Goal: Task Accomplishment & Management: Manage account settings

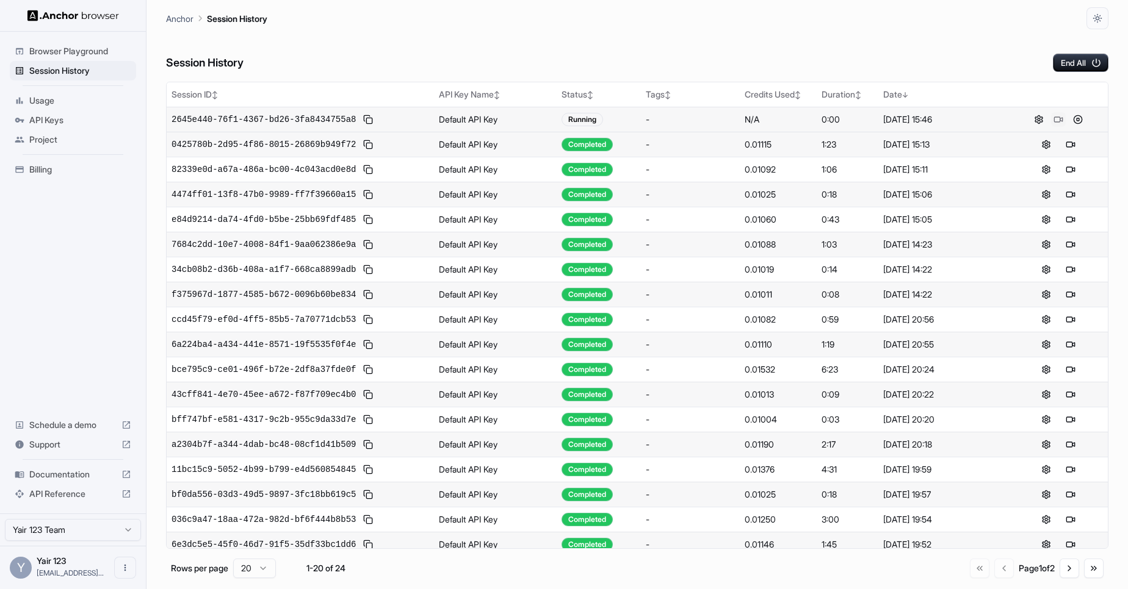
click at [1052, 120] on button at bounding box center [1058, 119] width 15 height 15
click at [1051, 121] on button at bounding box center [1058, 119] width 15 height 15
click at [1053, 118] on button at bounding box center [1058, 119] width 15 height 15
click at [40, 168] on span "Billing" at bounding box center [80, 170] width 102 height 12
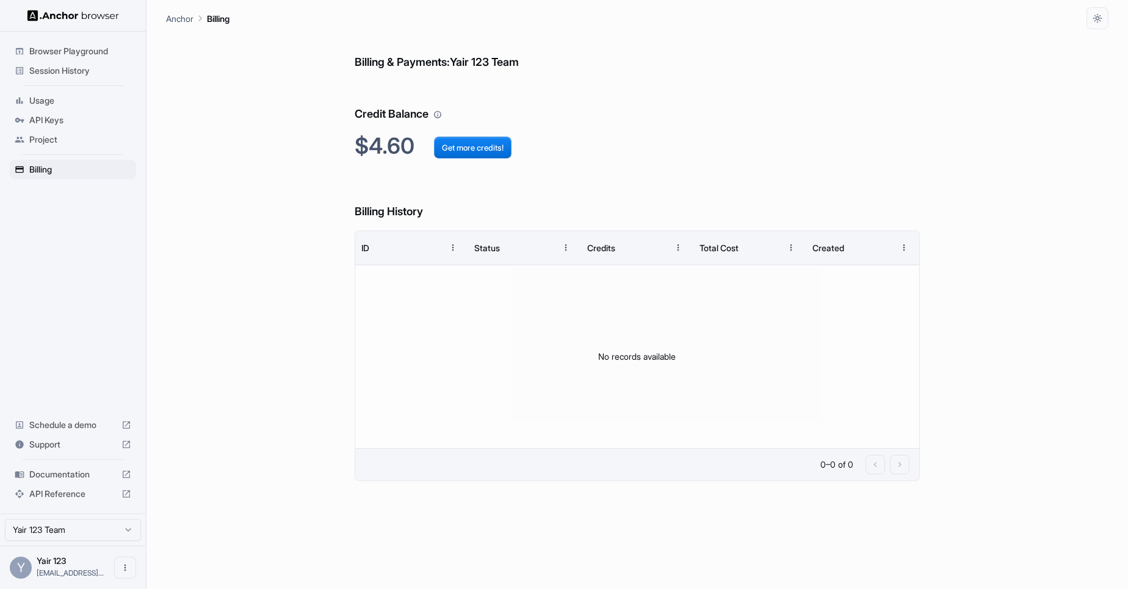
click at [62, 50] on span "Browser Playground" at bounding box center [80, 51] width 102 height 12
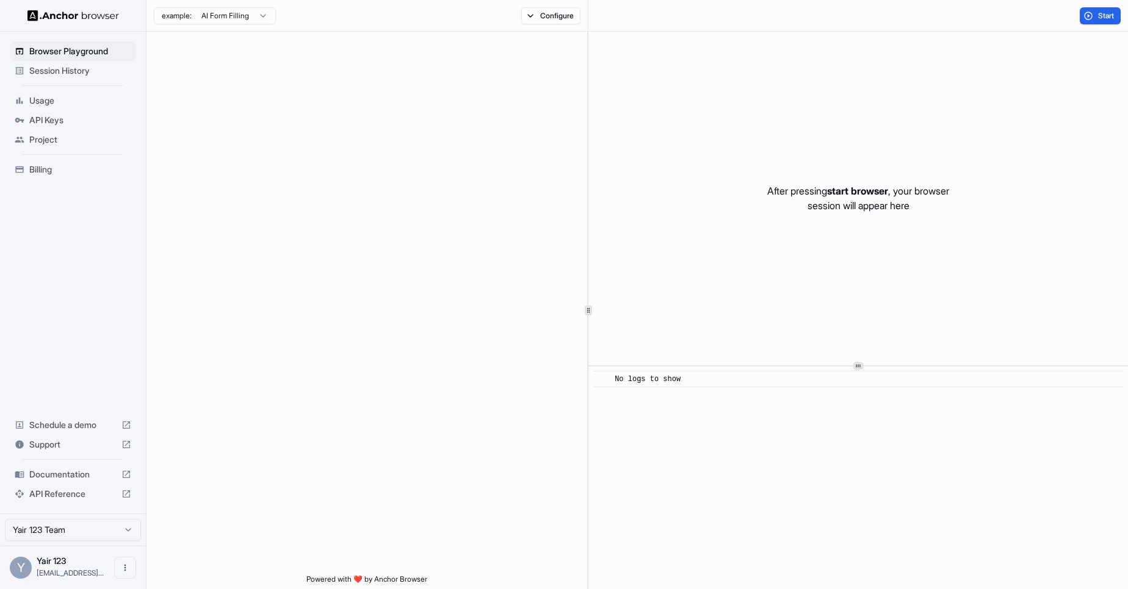
click at [53, 99] on span "Usage" at bounding box center [80, 101] width 102 height 12
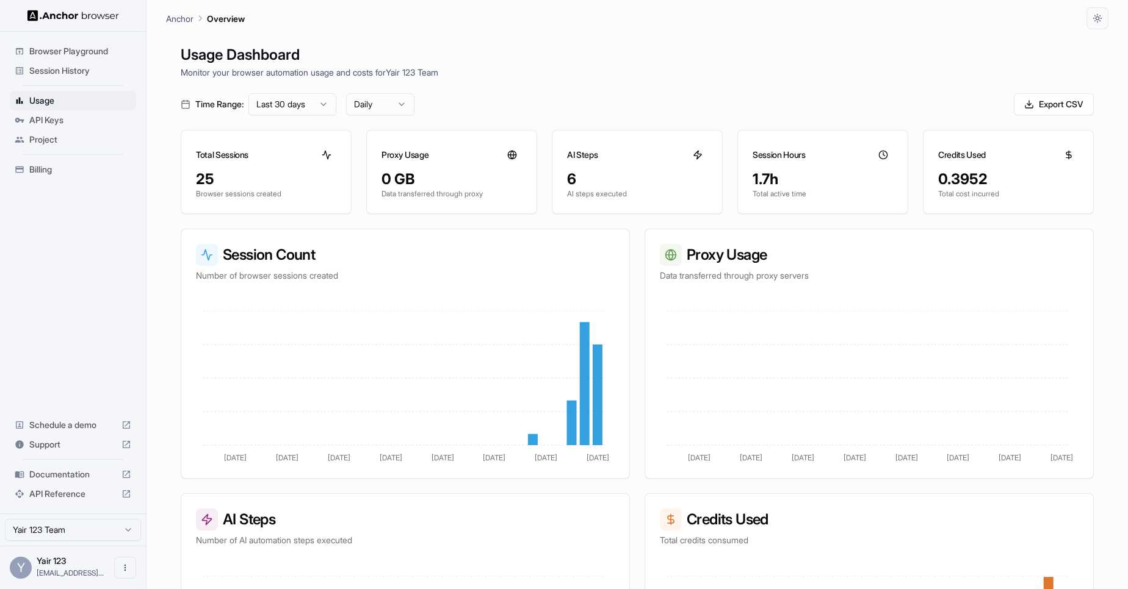
click at [56, 71] on span "Session History" at bounding box center [80, 71] width 102 height 12
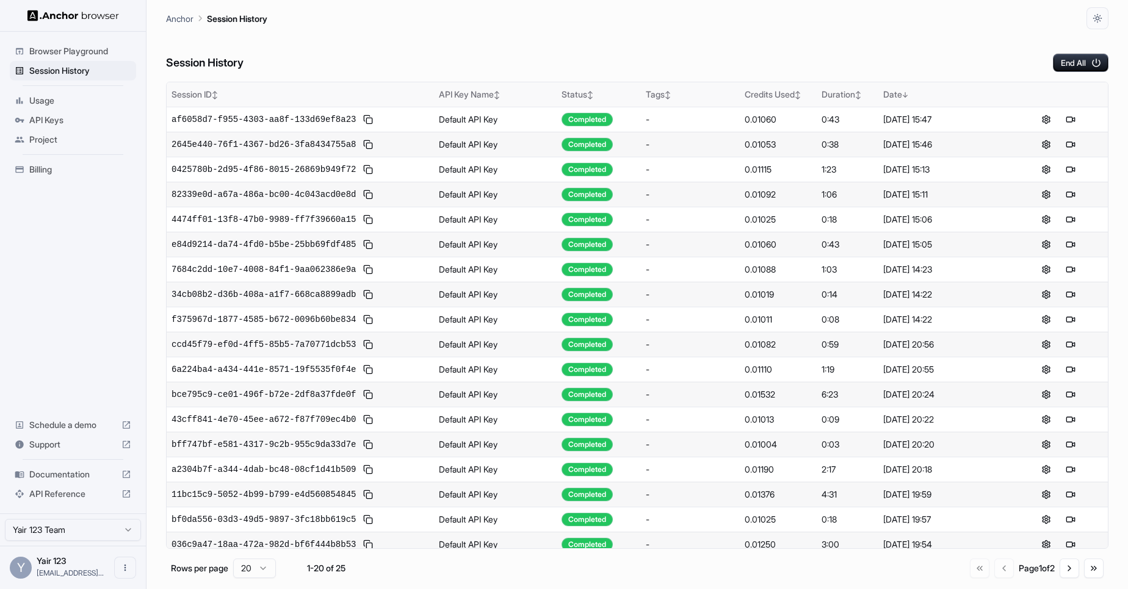
click at [860, 97] on div "Duration ↕" at bounding box center [847, 94] width 52 height 12
click at [794, 96] on span "↕" at bounding box center [797, 94] width 6 height 9
click at [794, 96] on span "↑" at bounding box center [797, 94] width 6 height 9
click at [855, 93] on span "↕" at bounding box center [858, 94] width 6 height 9
click at [1067, 121] on button at bounding box center [1070, 119] width 15 height 15
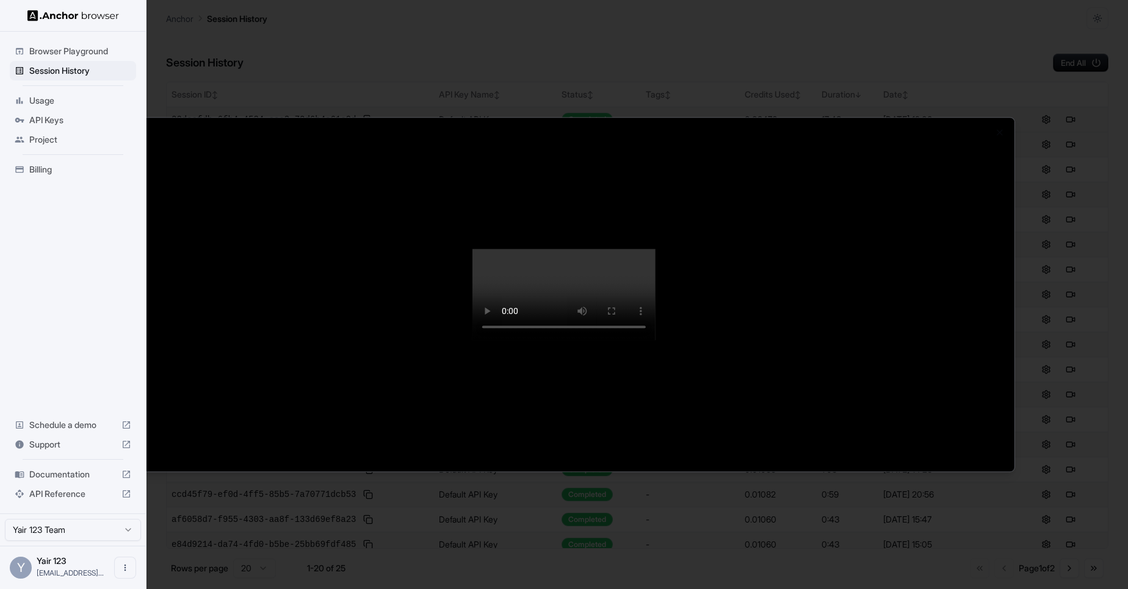
click at [1079, 334] on div at bounding box center [564, 294] width 1128 height 589
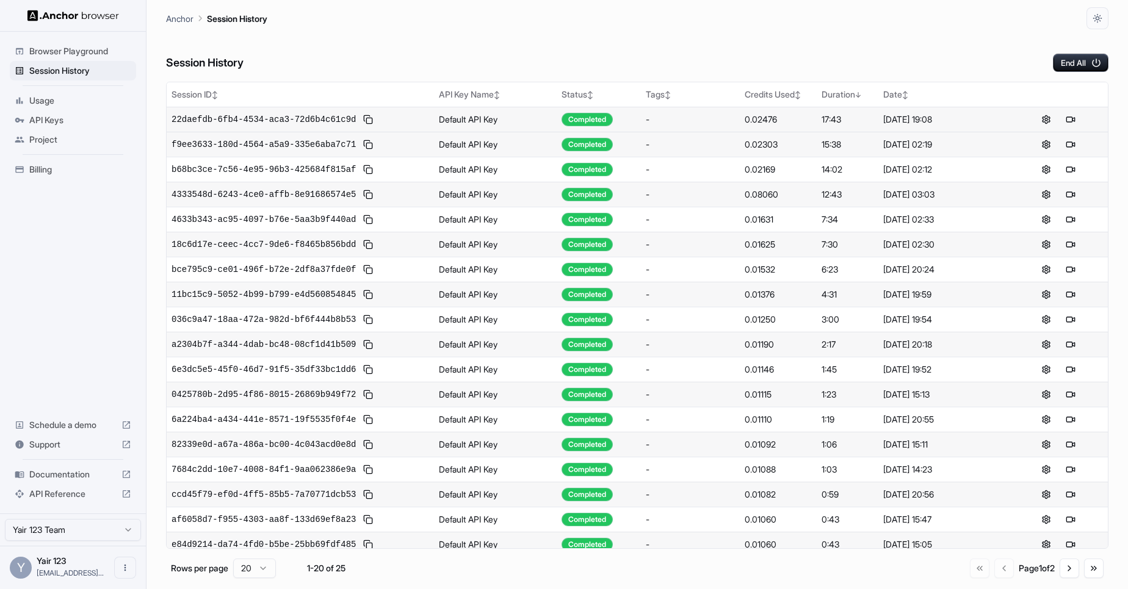
click at [699, 49] on div "Session History End All" at bounding box center [637, 50] width 942 height 43
click at [835, 53] on div "Session History End All" at bounding box center [637, 50] width 942 height 43
click at [690, 50] on div "Session History End All" at bounding box center [637, 50] width 942 height 43
click at [702, 47] on div "Session History End All" at bounding box center [637, 50] width 942 height 43
click at [704, 45] on div "Session History End All" at bounding box center [637, 50] width 942 height 43
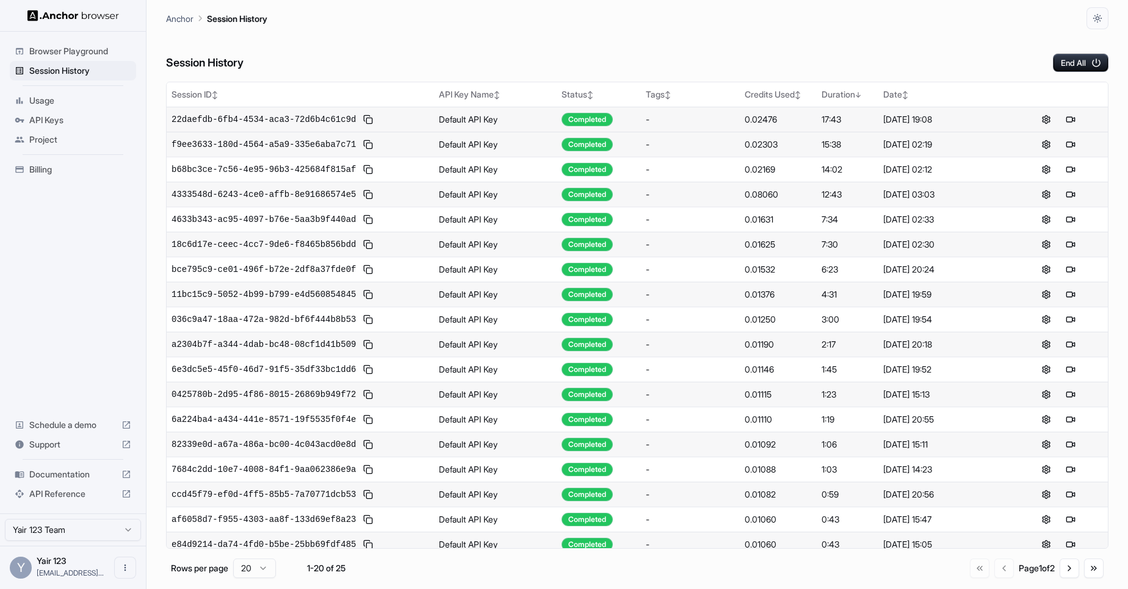
click at [78, 483] on div "Documentation" at bounding box center [73, 475] width 126 height 20
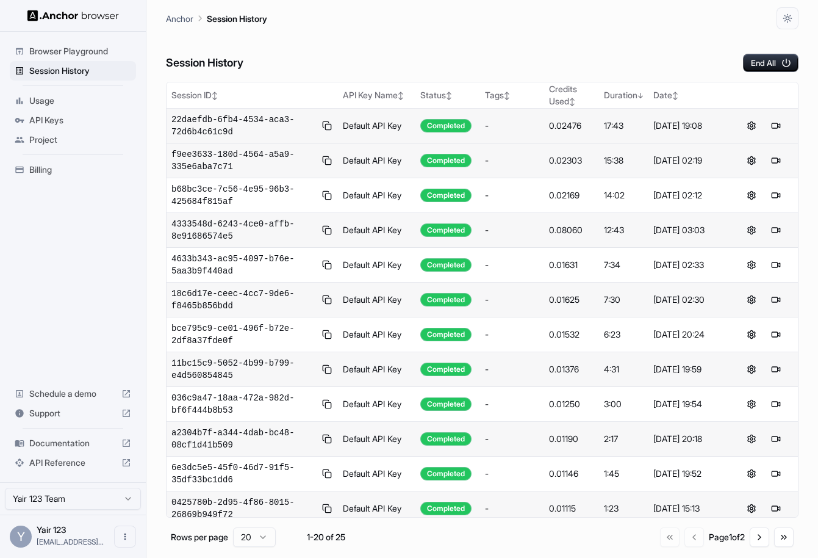
click at [687, 49] on div "Session History End All" at bounding box center [482, 50] width 633 height 43
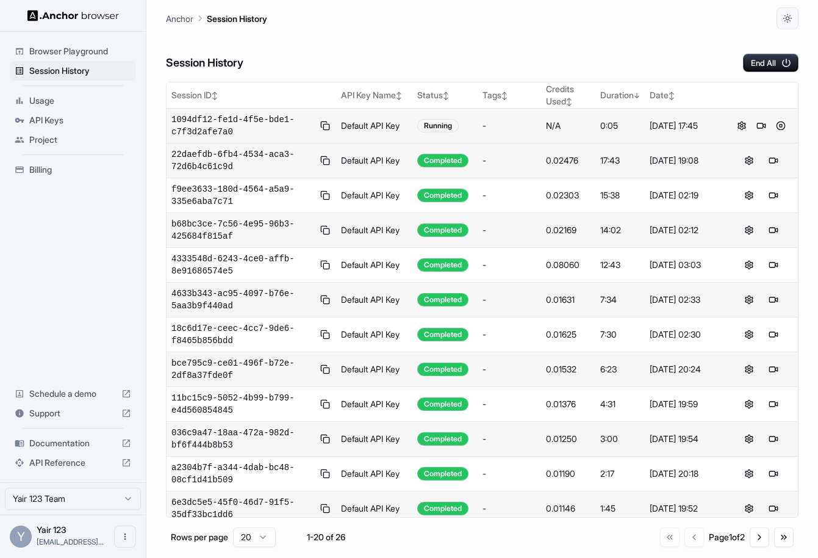
click at [510, 21] on div "Anchor Session History" at bounding box center [482, 14] width 633 height 29
click at [758, 125] on button at bounding box center [761, 125] width 15 height 15
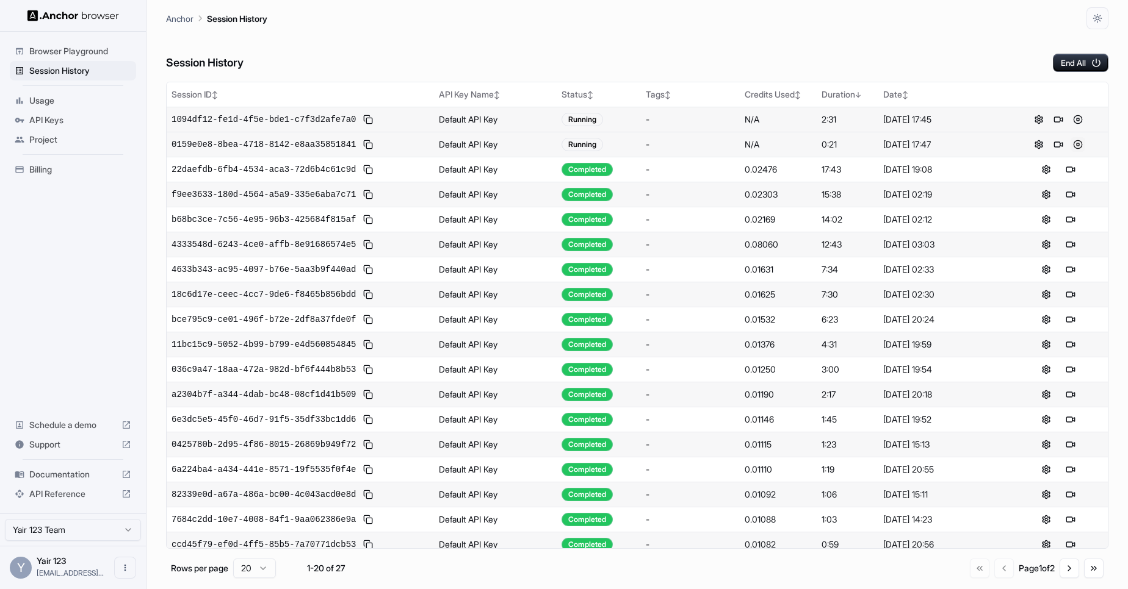
click at [1076, 149] on button at bounding box center [1077, 144] width 15 height 15
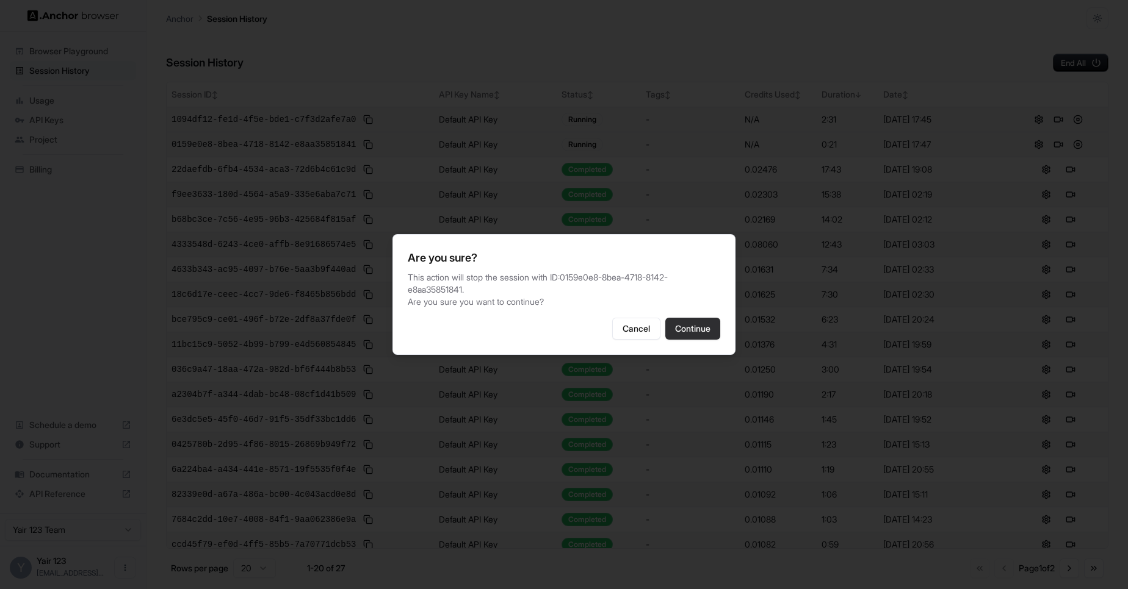
click at [679, 333] on button "Continue" at bounding box center [692, 329] width 55 height 22
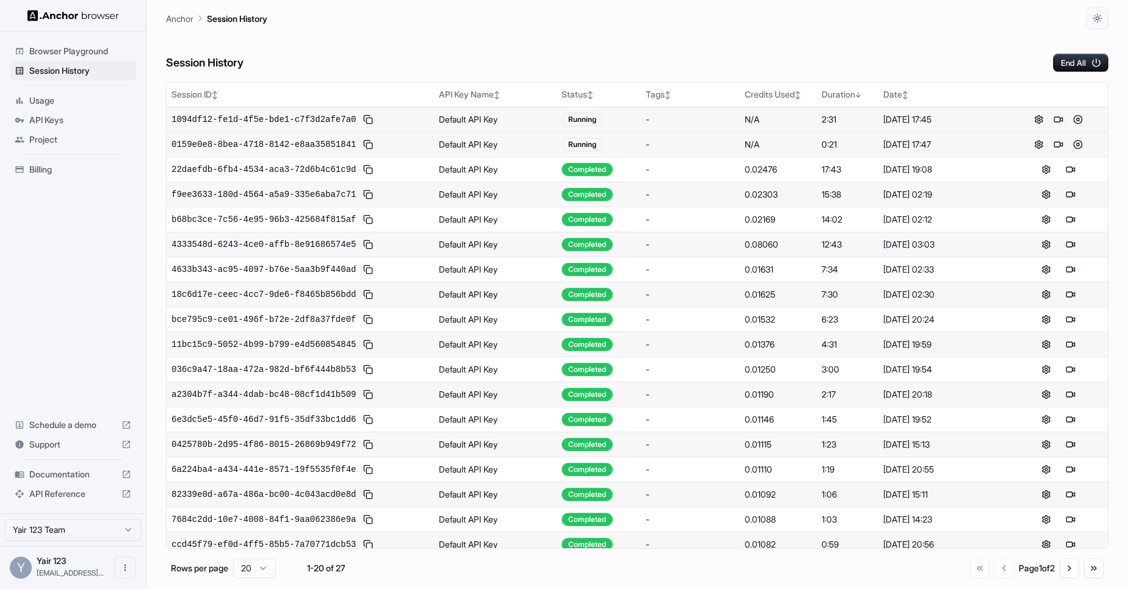
click at [1051, 117] on button at bounding box center [1058, 119] width 15 height 15
click at [1070, 167] on button at bounding box center [1077, 169] width 15 height 15
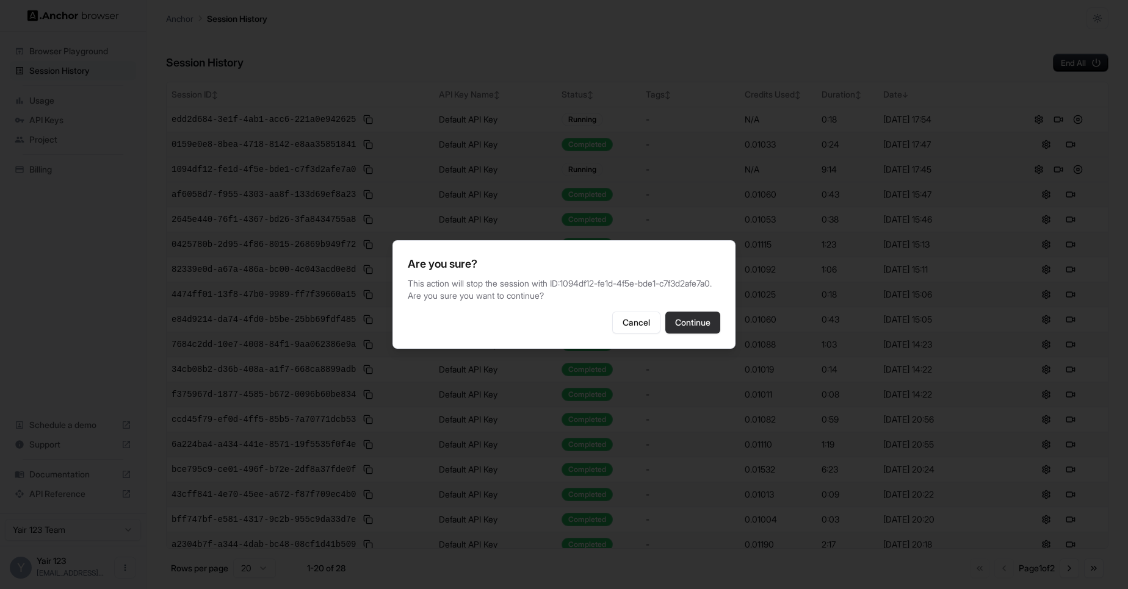
click at [668, 332] on button "Continue" at bounding box center [692, 323] width 55 height 22
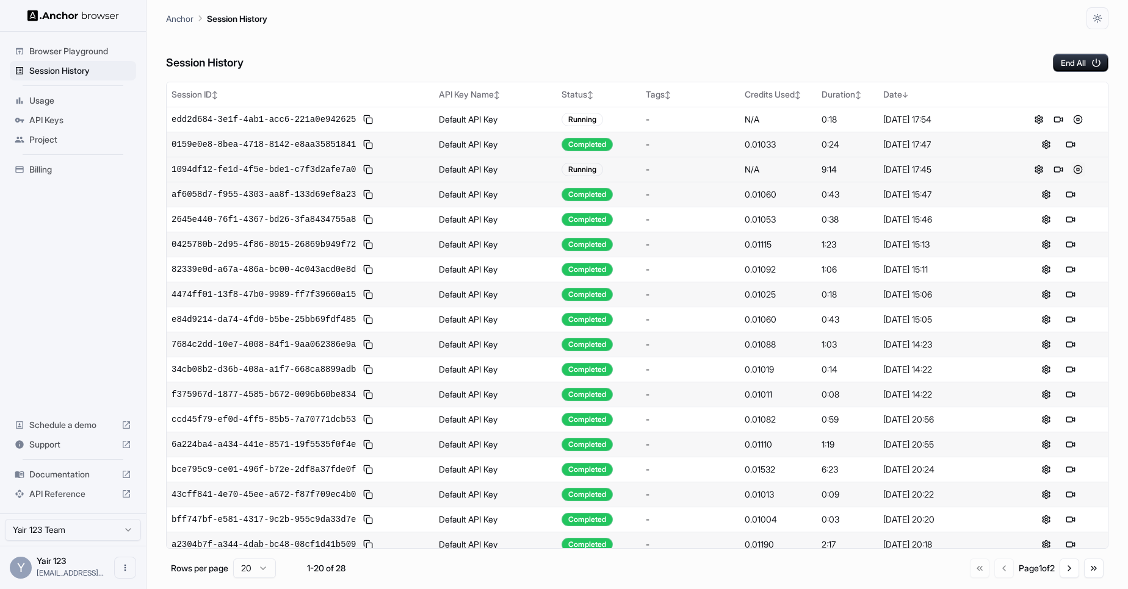
click at [1070, 171] on button at bounding box center [1077, 169] width 15 height 15
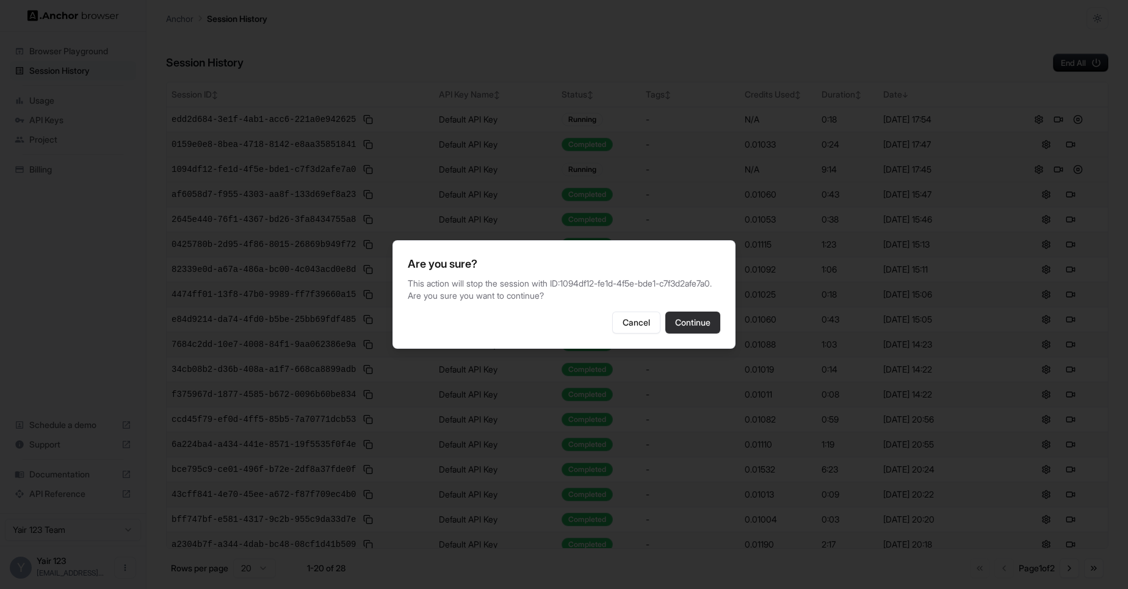
click at [705, 332] on button "Continue" at bounding box center [692, 323] width 55 height 22
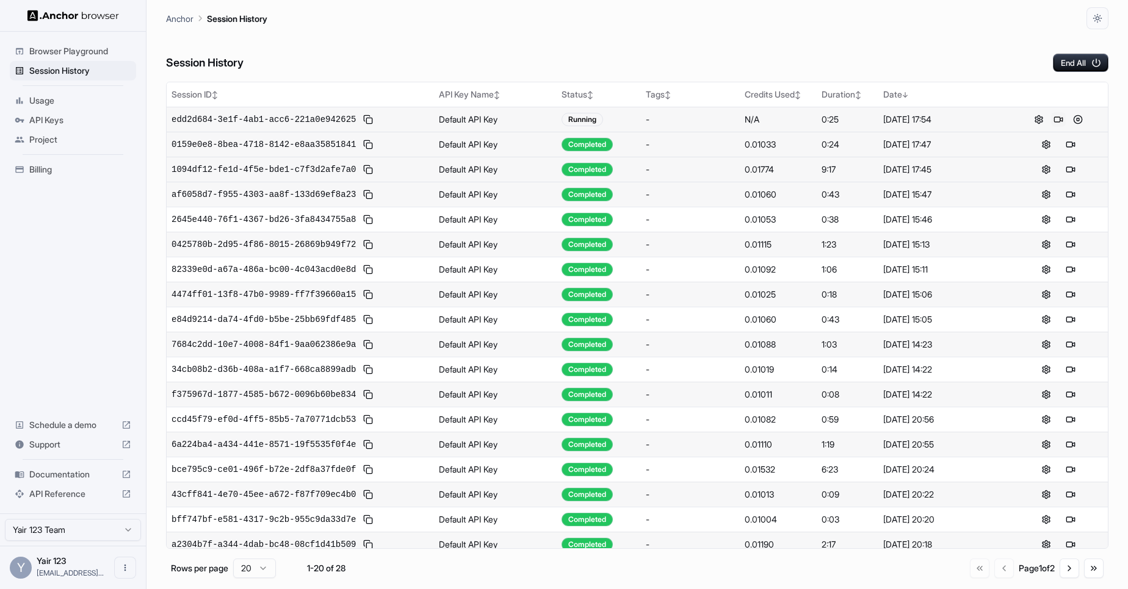
click at [1052, 120] on button at bounding box center [1058, 119] width 15 height 15
click at [1052, 118] on button at bounding box center [1058, 119] width 15 height 15
click at [1074, 114] on button at bounding box center [1077, 119] width 15 height 15
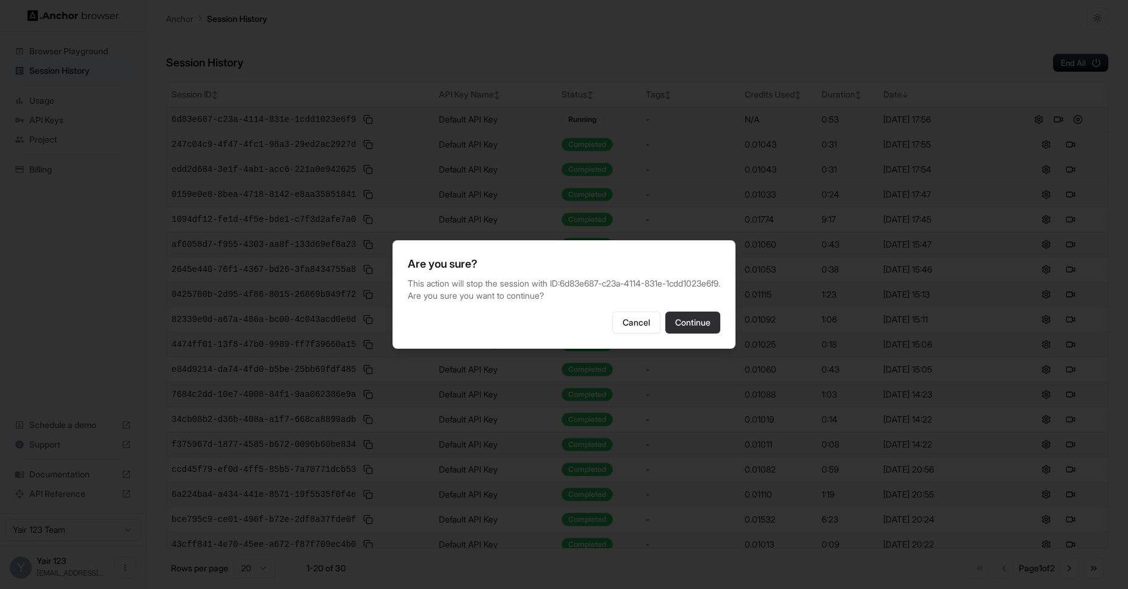
click at [693, 332] on button "Continue" at bounding box center [692, 323] width 55 height 22
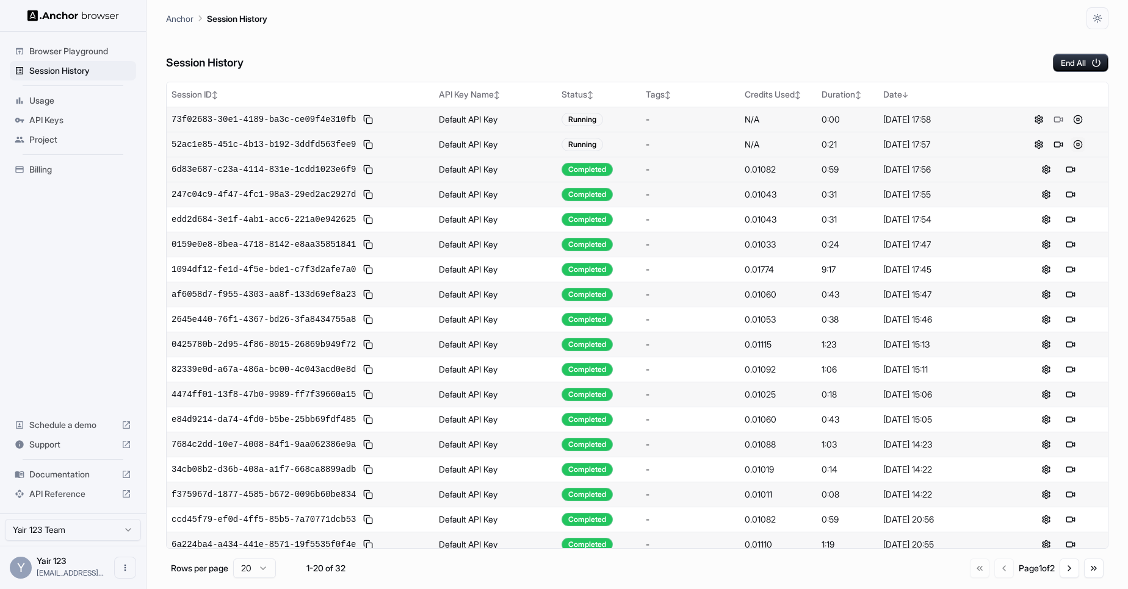
click at [1073, 143] on button at bounding box center [1077, 144] width 15 height 15
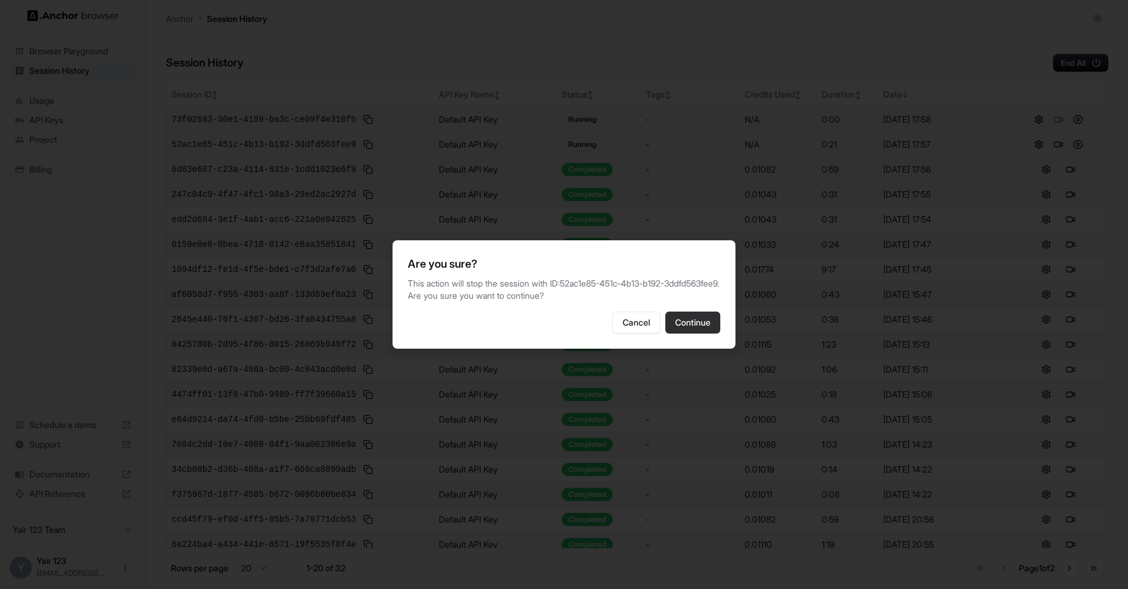
click at [679, 317] on button "Continue" at bounding box center [692, 323] width 55 height 22
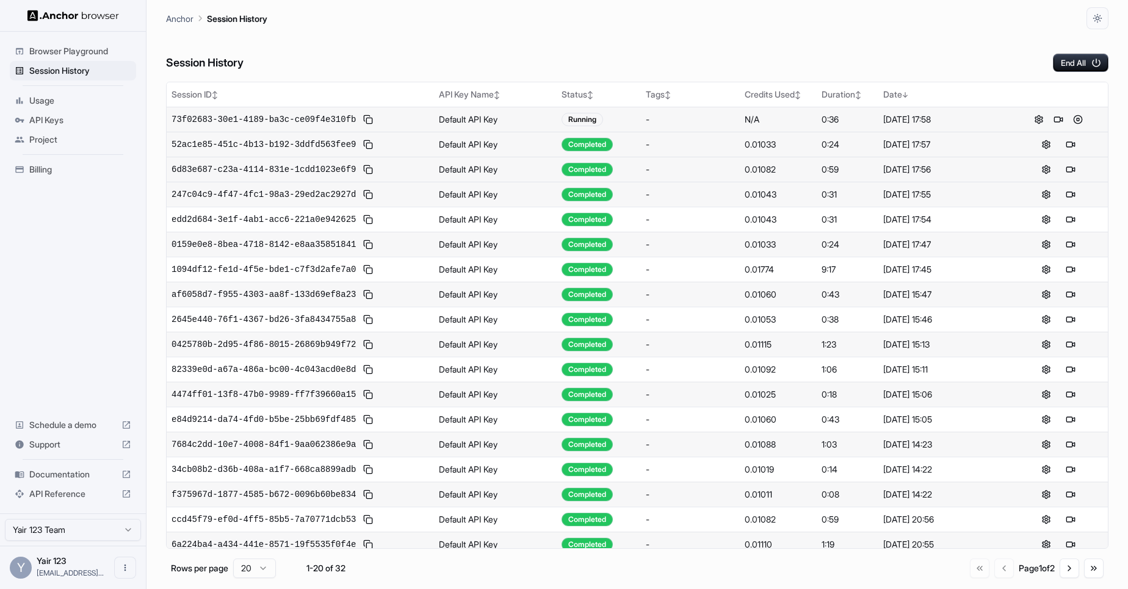
click at [772, 48] on div "Session History End All" at bounding box center [637, 50] width 942 height 43
click at [860, 58] on div "Session History End All" at bounding box center [637, 50] width 942 height 43
click at [1075, 120] on button at bounding box center [1077, 119] width 15 height 15
click at [1051, 118] on button at bounding box center [1058, 119] width 15 height 15
click at [1053, 124] on button at bounding box center [1058, 119] width 15 height 15
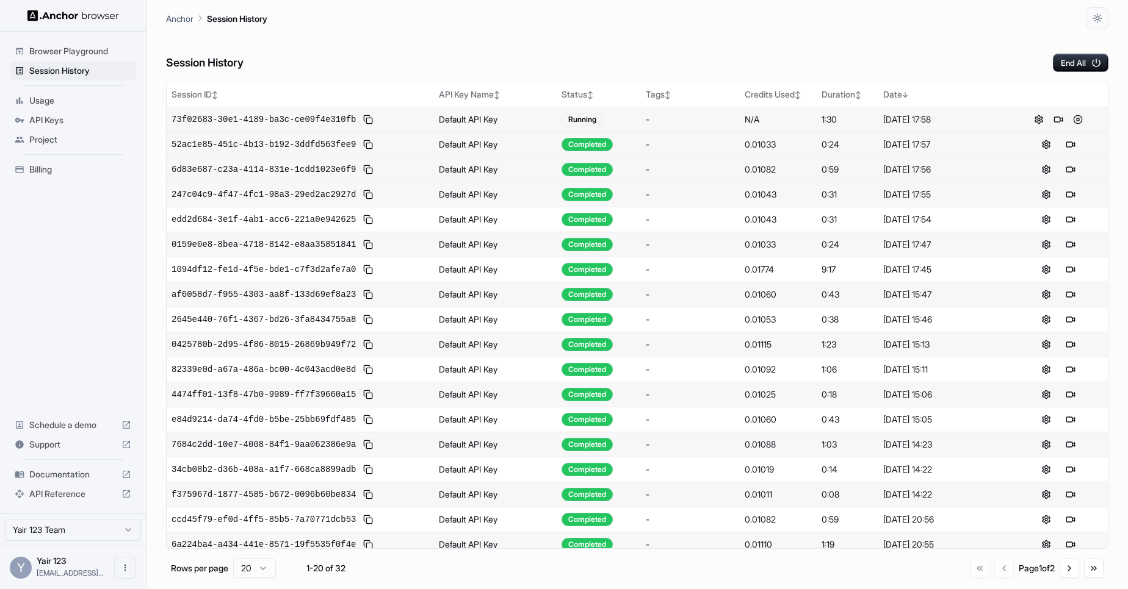
click at [1072, 117] on button at bounding box center [1077, 119] width 15 height 15
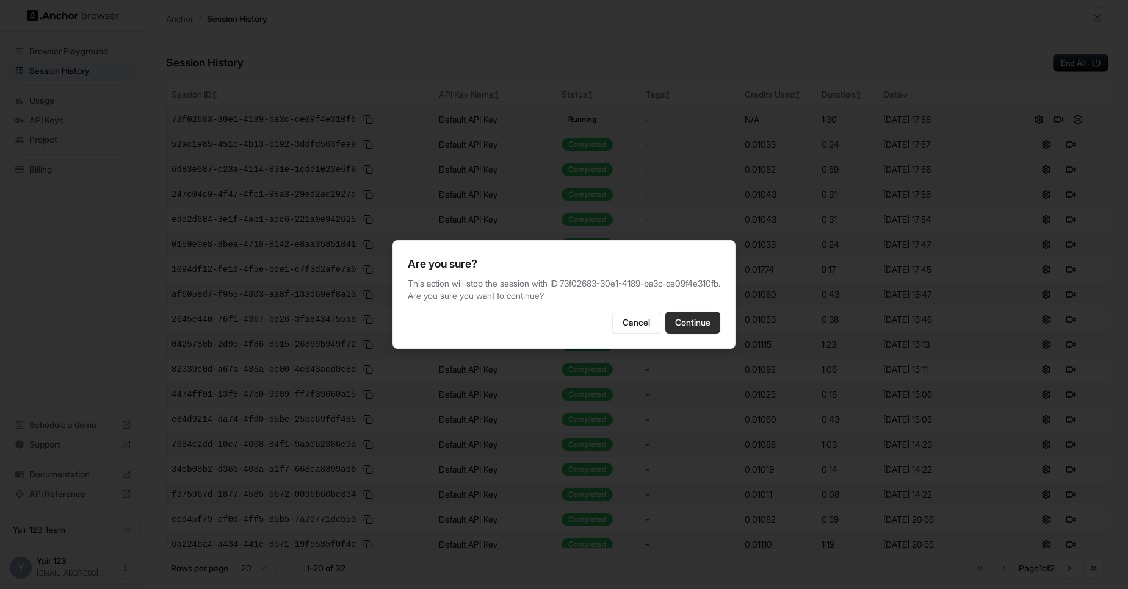
click at [710, 319] on button "Continue" at bounding box center [692, 323] width 55 height 22
